Goal: Navigation & Orientation: Understand site structure

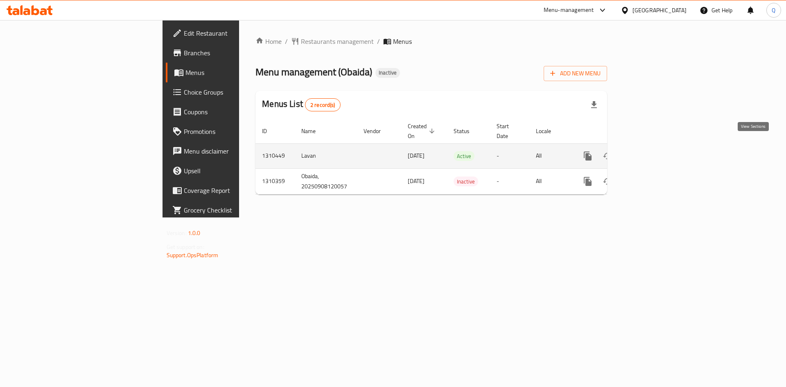
click at [652, 151] on icon "enhanced table" at bounding box center [647, 156] width 10 height 10
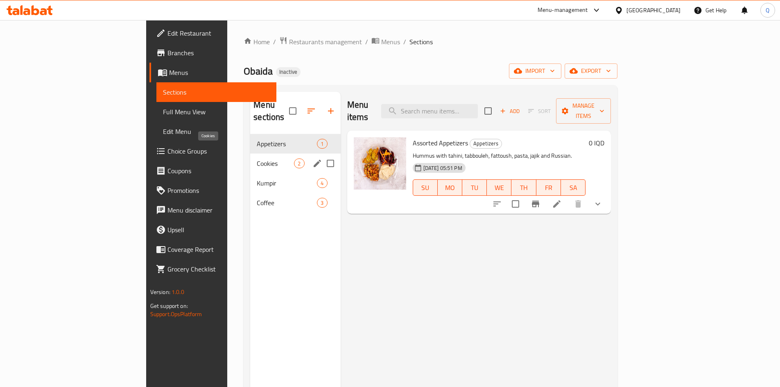
click at [257, 159] on span "Cookies" at bounding box center [275, 164] width 37 height 10
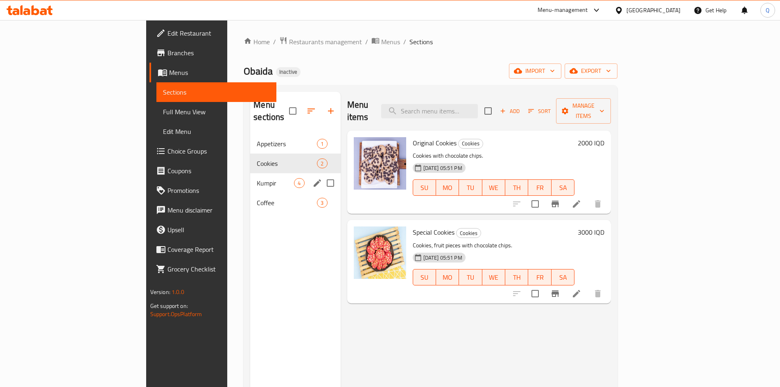
click at [257, 178] on span "Kumpir" at bounding box center [275, 183] width 37 height 10
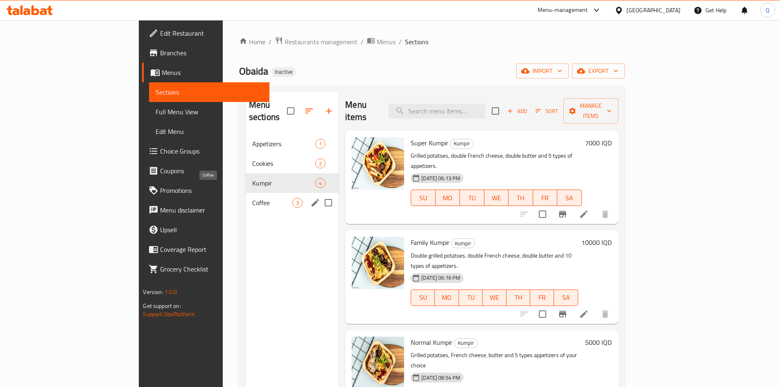
click at [252, 198] on span "Coffee" at bounding box center [272, 203] width 40 height 10
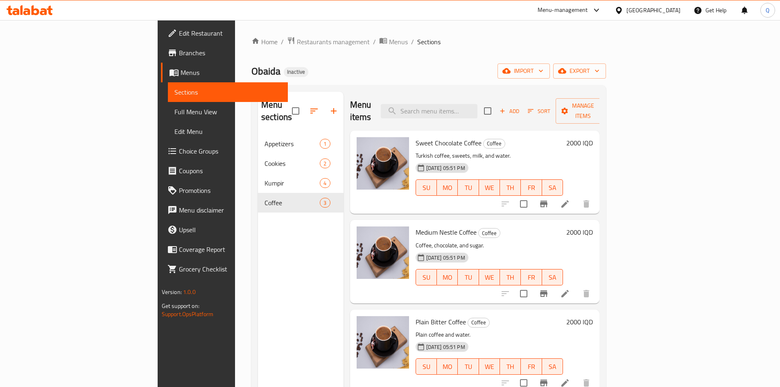
click at [181, 71] on span "Menus" at bounding box center [231, 73] width 101 height 10
